Goal: Use online tool/utility: Use online tool/utility

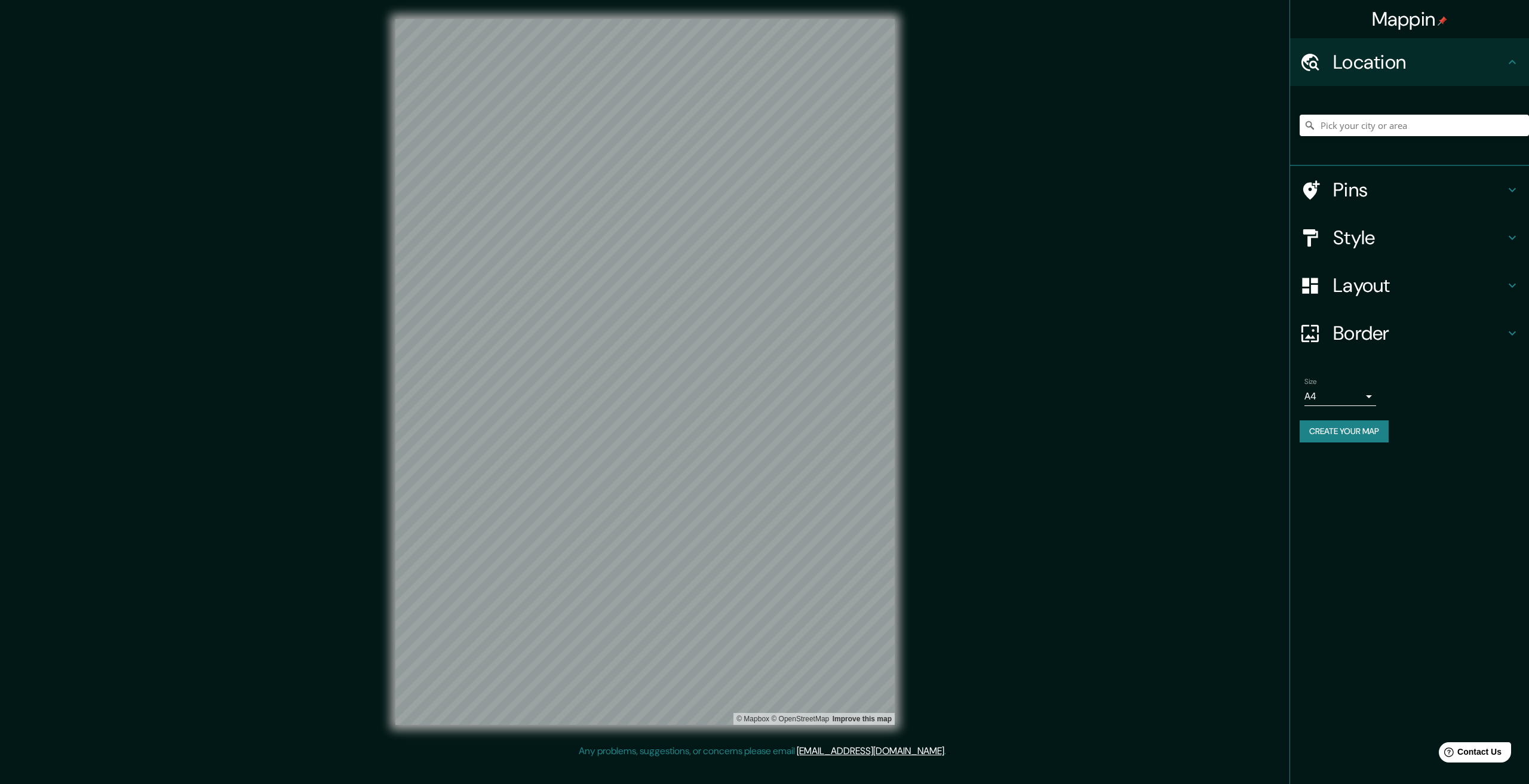
click at [1350, 323] on h4 "Border" at bounding box center [1419, 332] width 172 height 23
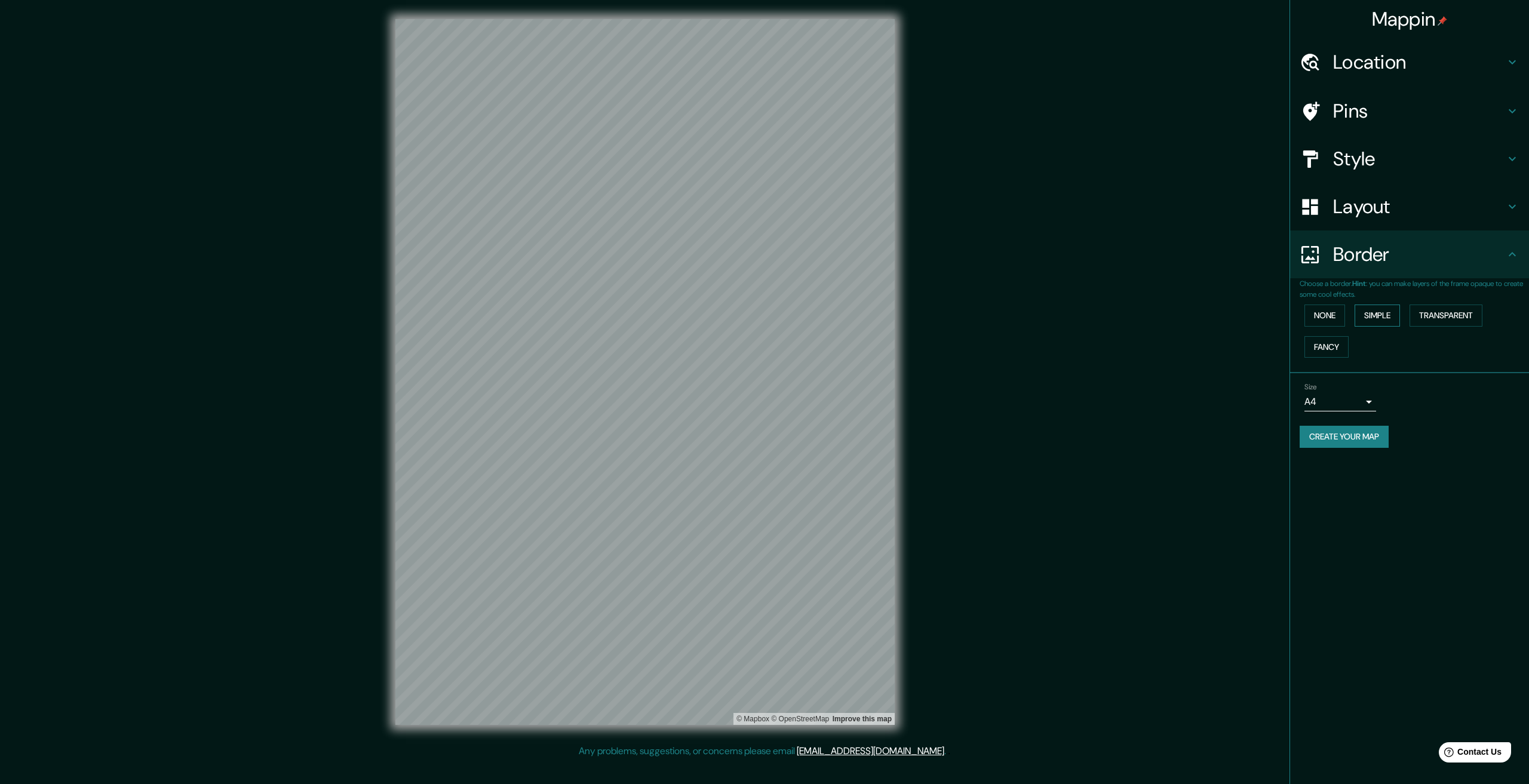
click at [1377, 315] on button "Simple" at bounding box center [1377, 315] width 45 height 22
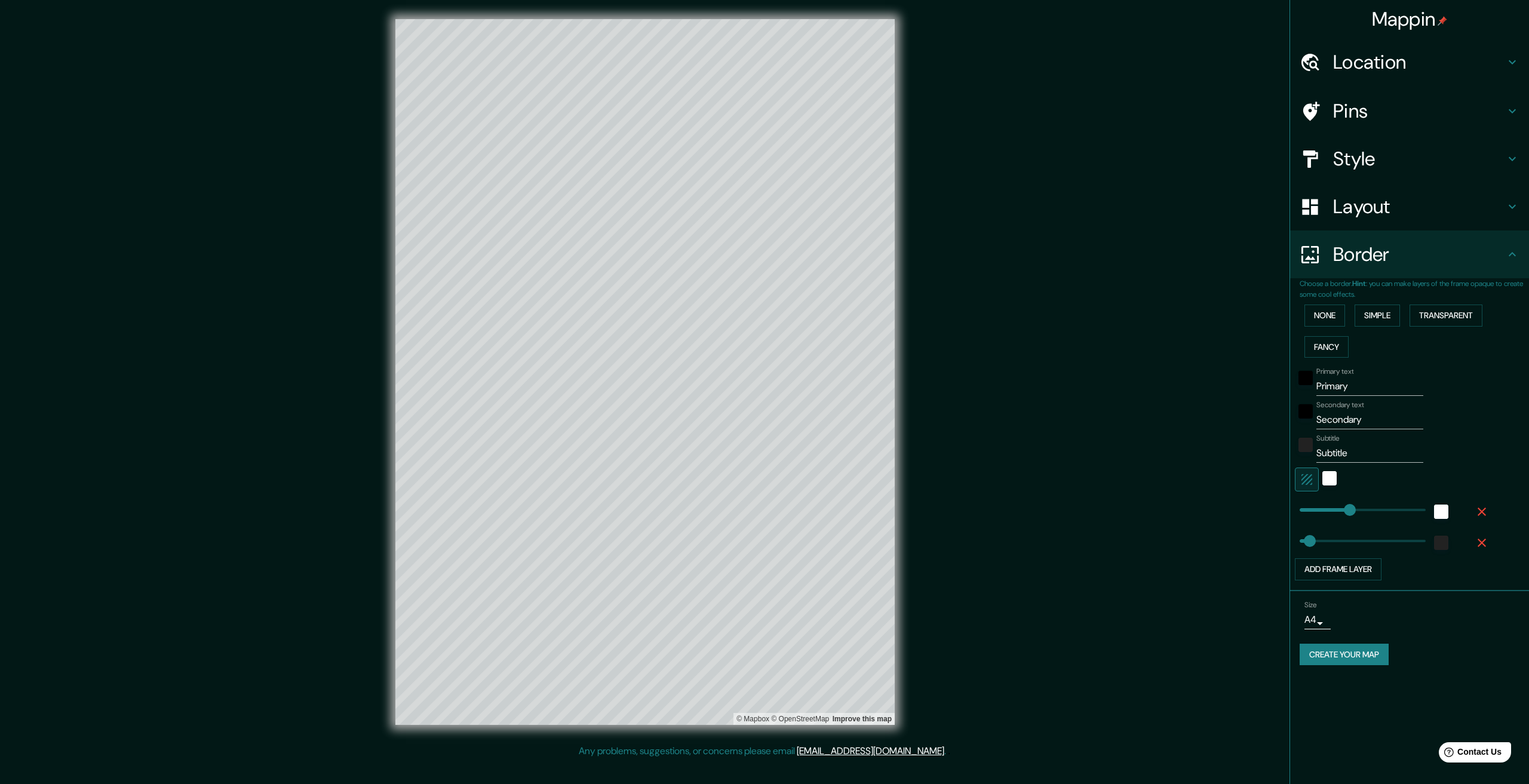
click at [1350, 390] on input "Primary" at bounding box center [1369, 386] width 107 height 19
paste input "Κυκλάδες"
type input "Κυκλάδες"
type input "334"
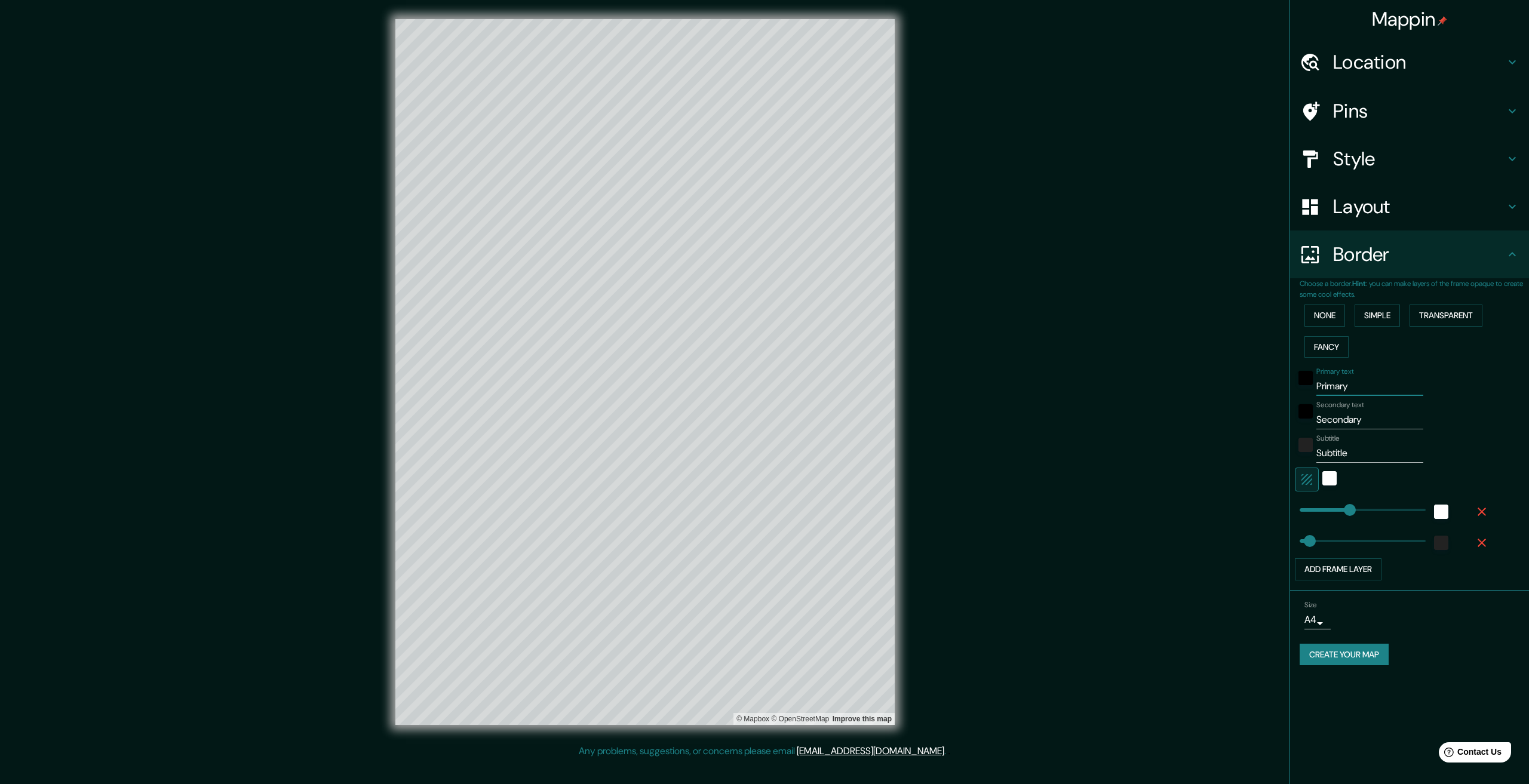
type input "67"
type input "334"
type input "67"
type input "Κυκλάδες"
click at [1343, 417] on input "Secondary" at bounding box center [1369, 419] width 107 height 19
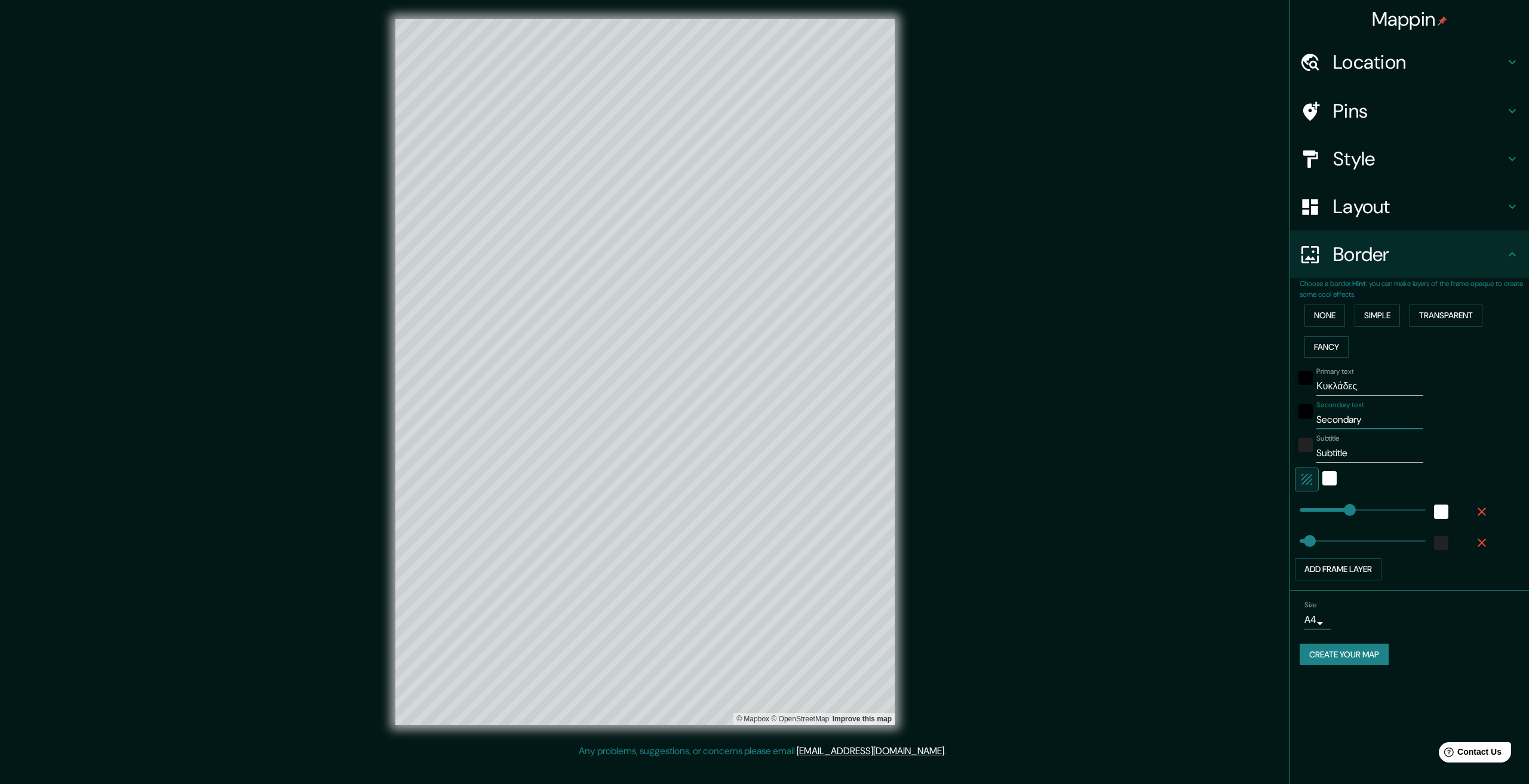
click at [1343, 417] on input "Secondary" at bounding box center [1369, 419] width 107 height 19
paste input "Ελληνική Δημοκρατία"
type input "Ελληνική Δημοκρατία"
type input "334"
type input "67"
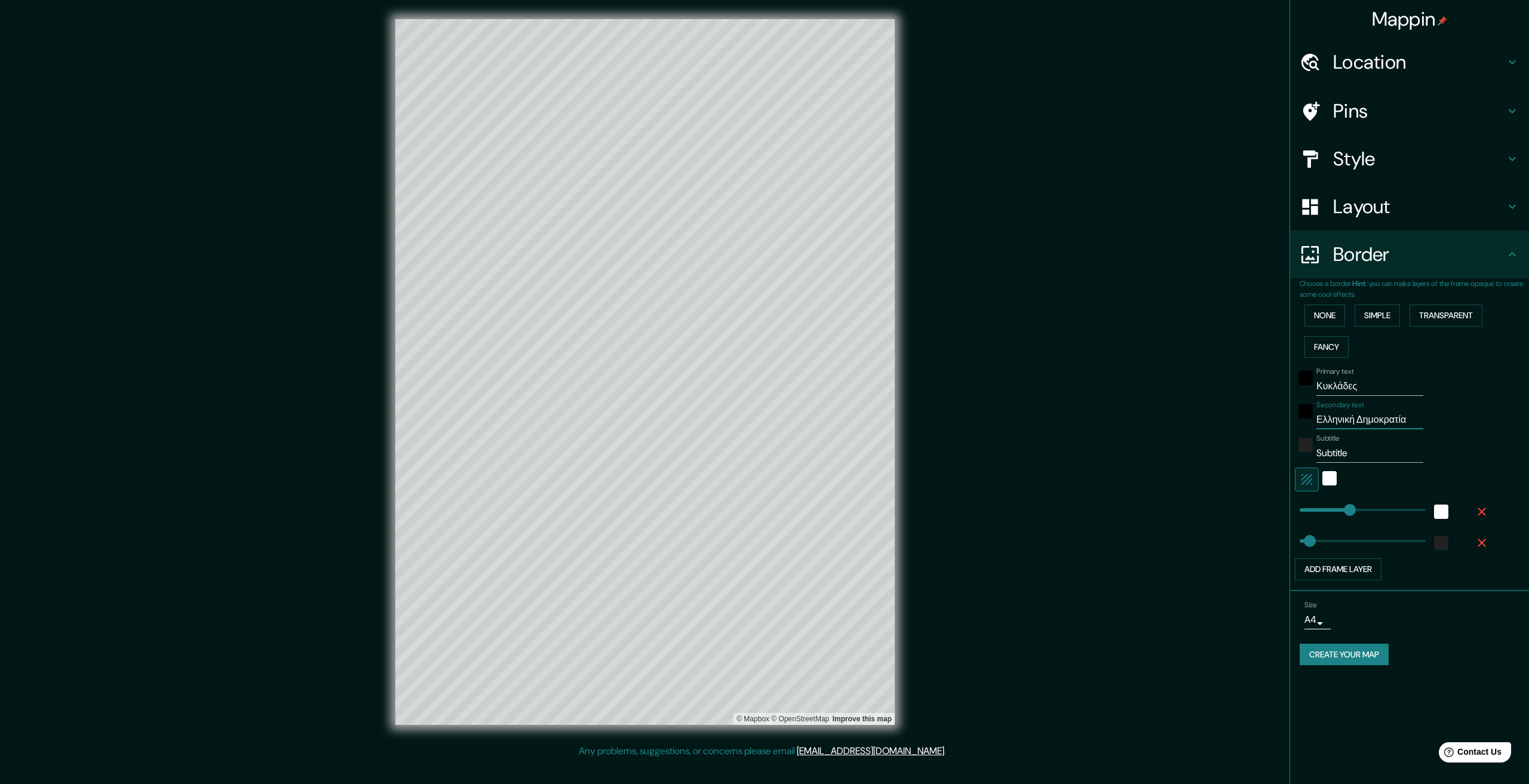
type input "Ελληνική Δημοκρατία"
click at [1335, 451] on input "Subtitle" at bounding box center [1369, 453] width 107 height 19
click at [1332, 450] on input "Subtitle" at bounding box center [1369, 453] width 107 height 19
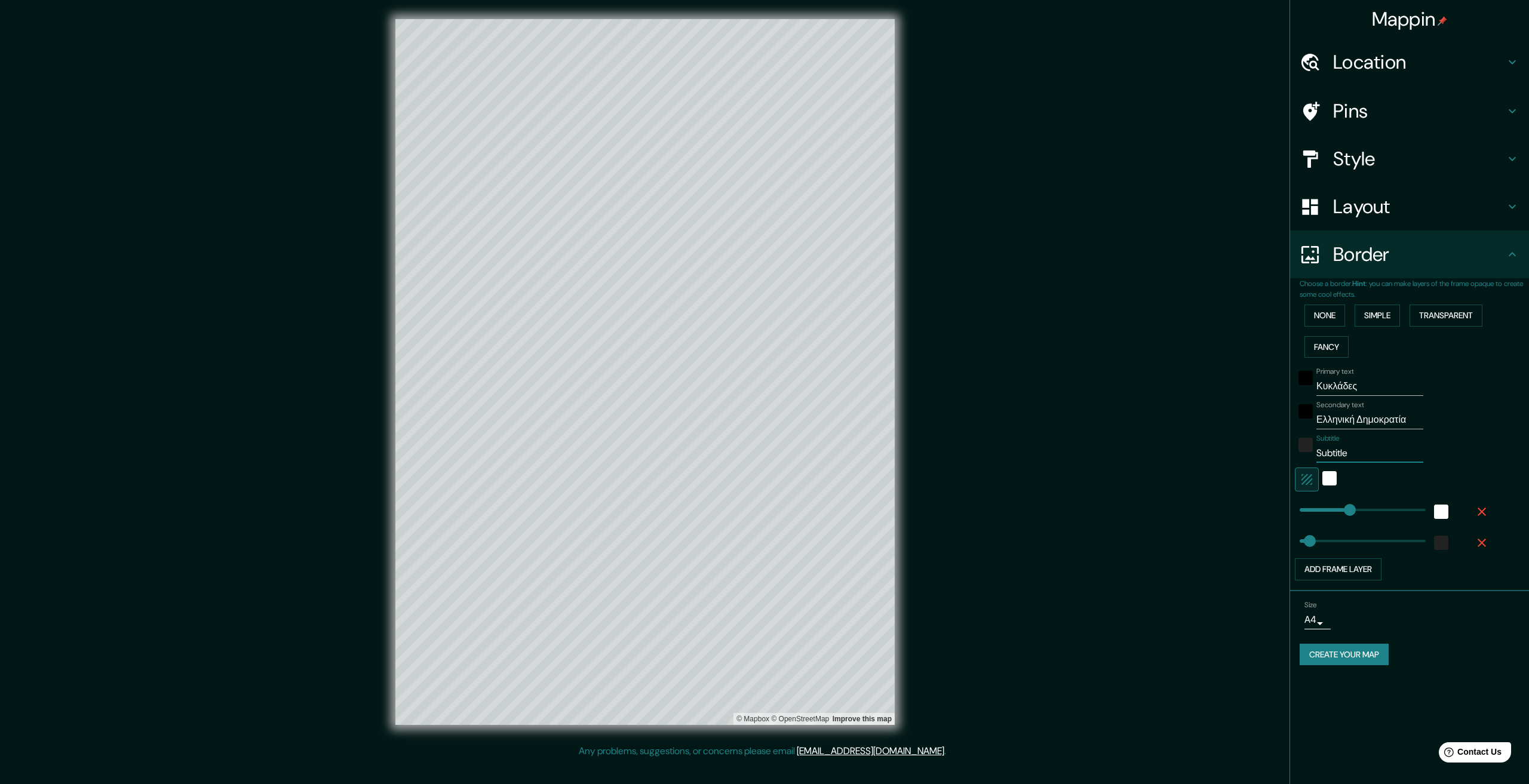
click at [1332, 450] on input "Subtitle" at bounding box center [1369, 453] width 107 height 19
type input "334"
type input "67"
type input "334"
click at [1478, 508] on icon "button" at bounding box center [1482, 512] width 9 height 9
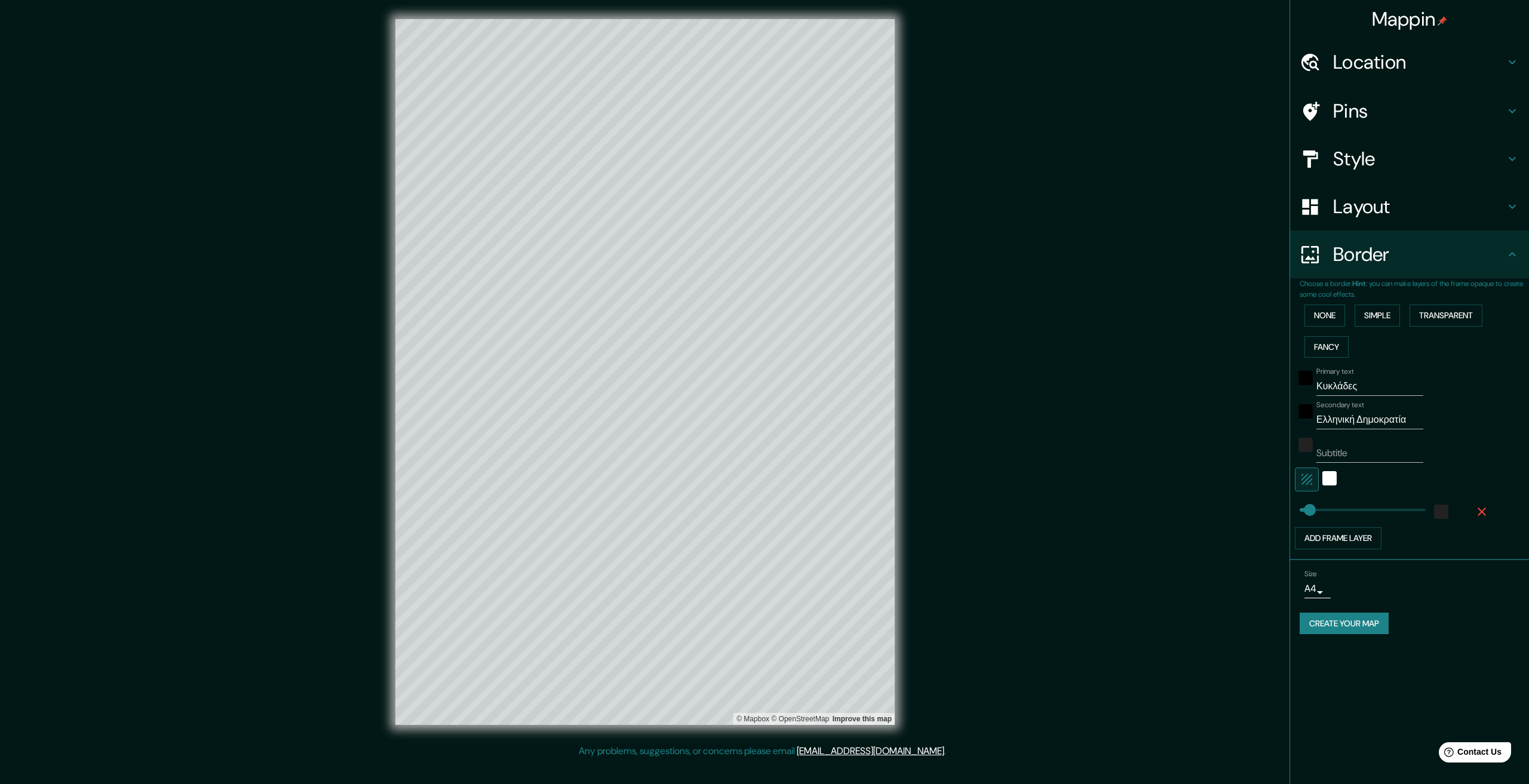
click at [1476, 519] on button "button" at bounding box center [1481, 512] width 38 height 22
click at [1314, 559] on body "Mappin Location Pins Style Layout Border Choose a border. Hint : you can make l…" at bounding box center [764, 392] width 1529 height 784
click at [1318, 594] on li "A3" at bounding box center [1315, 604] width 58 height 22
click at [1350, 590] on button "Create your map" at bounding box center [1344, 592] width 89 height 22
click at [1329, 445] on input "Subtitle" at bounding box center [1369, 453] width 107 height 19
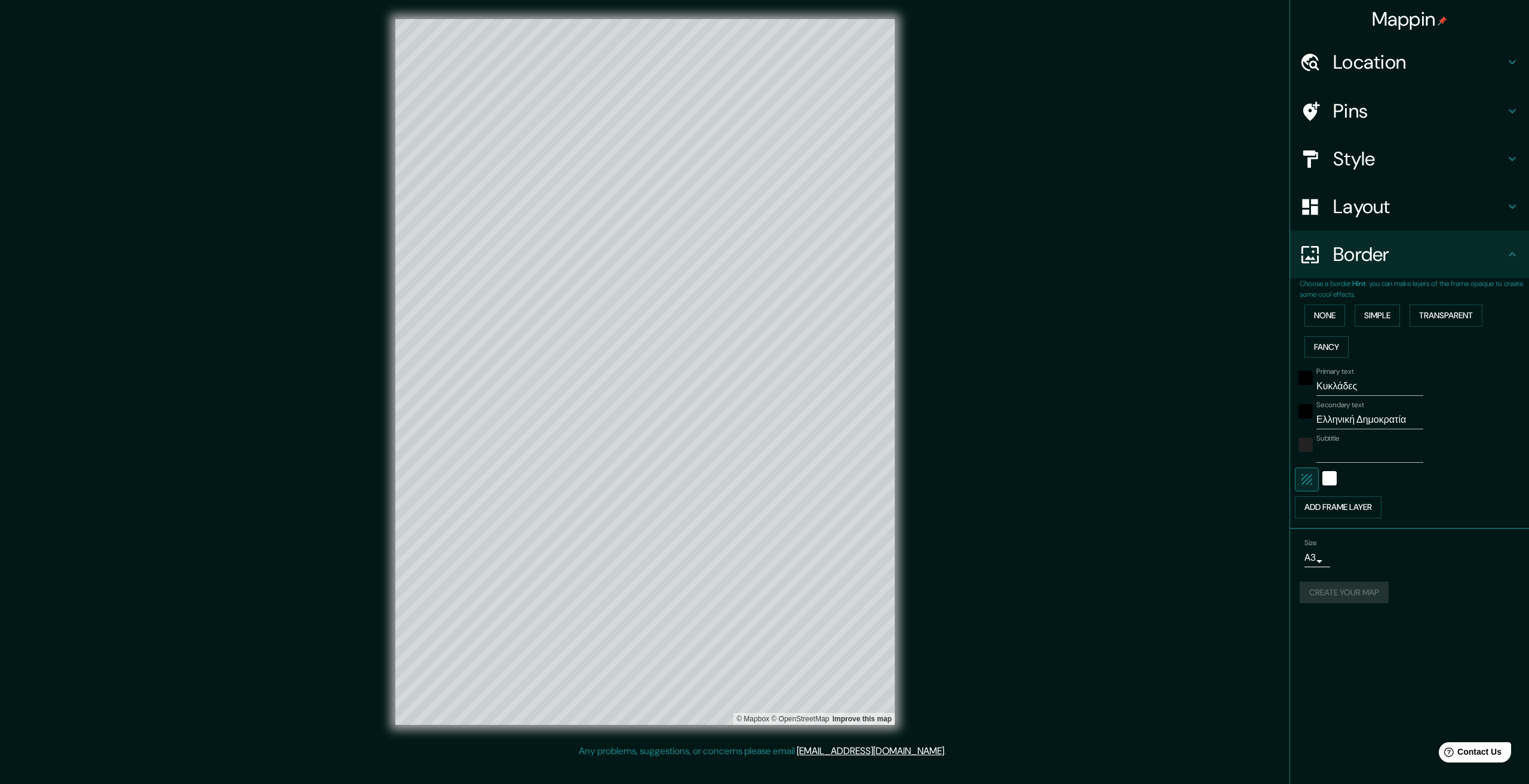
click at [1359, 652] on div "Mappin Location Pins Style Layout Border Choose a border. Hint : you can make l…" at bounding box center [1409, 392] width 239 height 784
click at [1348, 586] on button "Create your map" at bounding box center [1344, 592] width 89 height 22
